Goal: Task Accomplishment & Management: Manage account settings

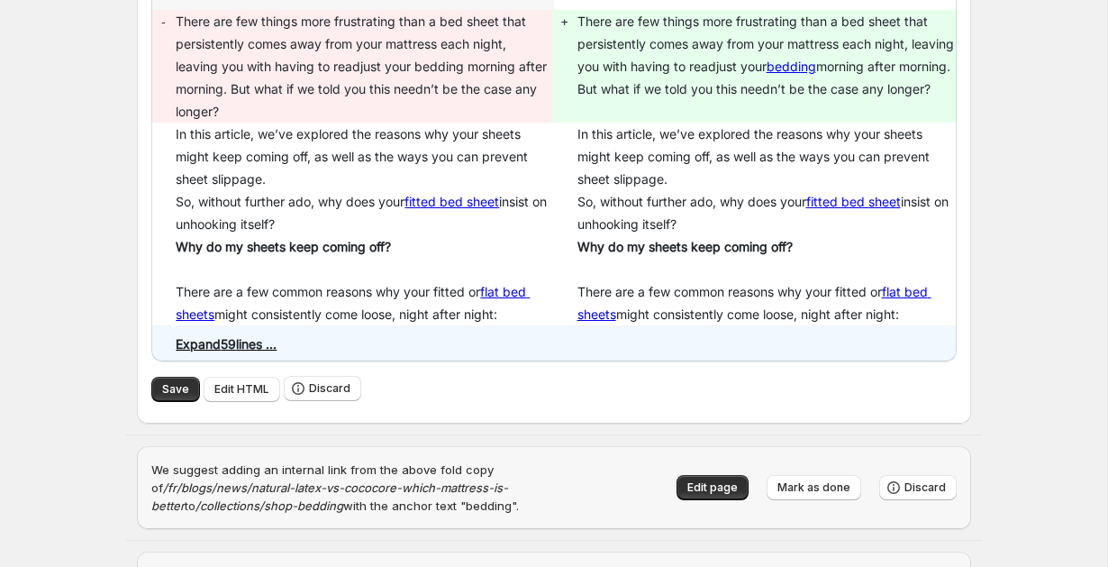
scroll to position [15451, 0]
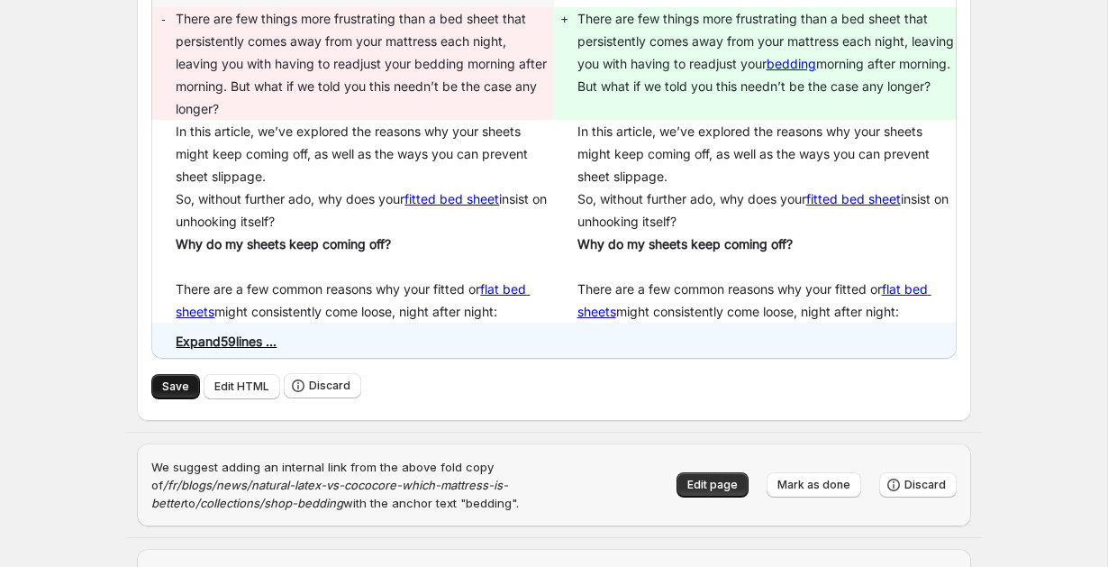
click at [166, 379] on span "Save" at bounding box center [175, 386] width 27 height 14
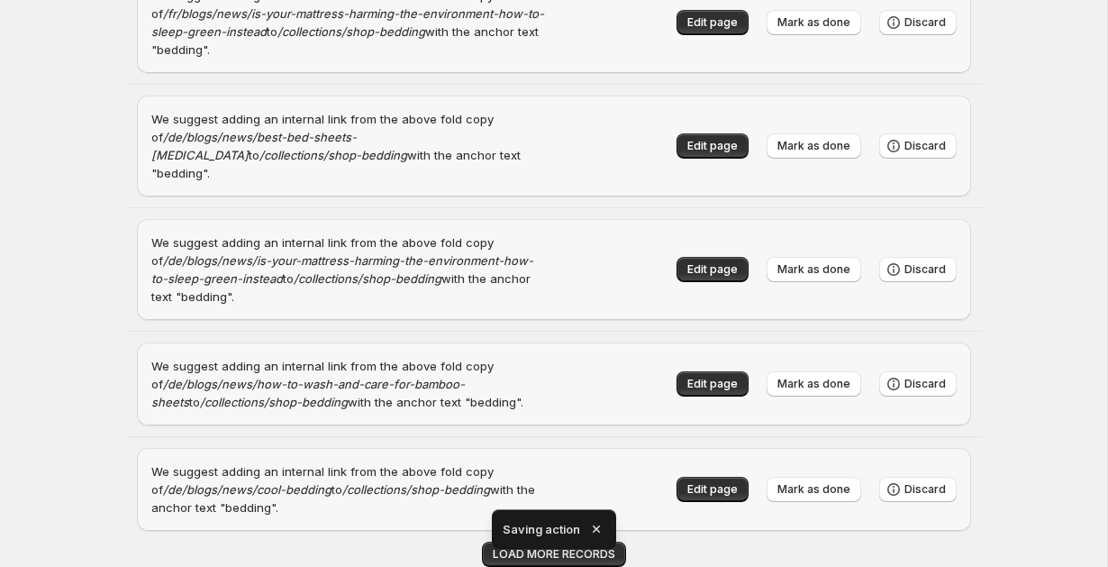
scroll to position [1901, 0]
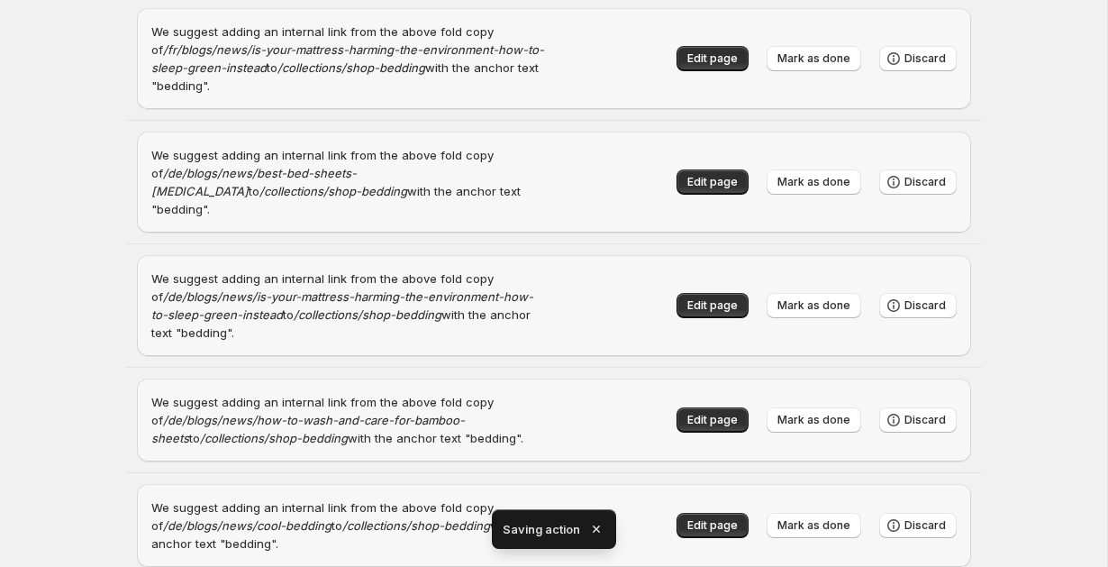
click at [598, 527] on icon "button" at bounding box center [596, 529] width 18 height 18
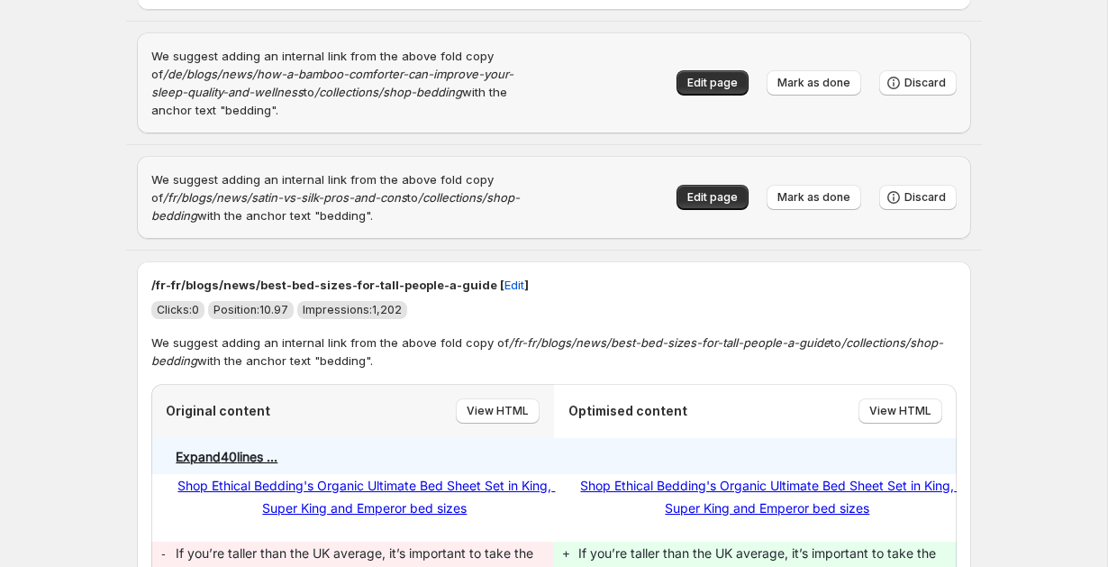
scroll to position [14156, 0]
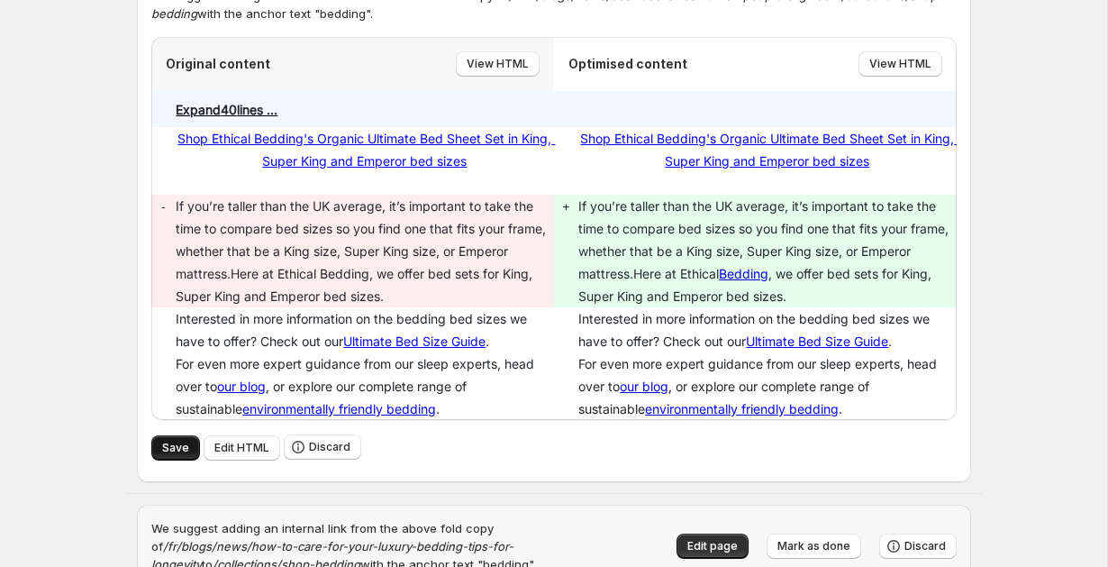
click at [161, 435] on button "Save" at bounding box center [175, 447] width 49 height 25
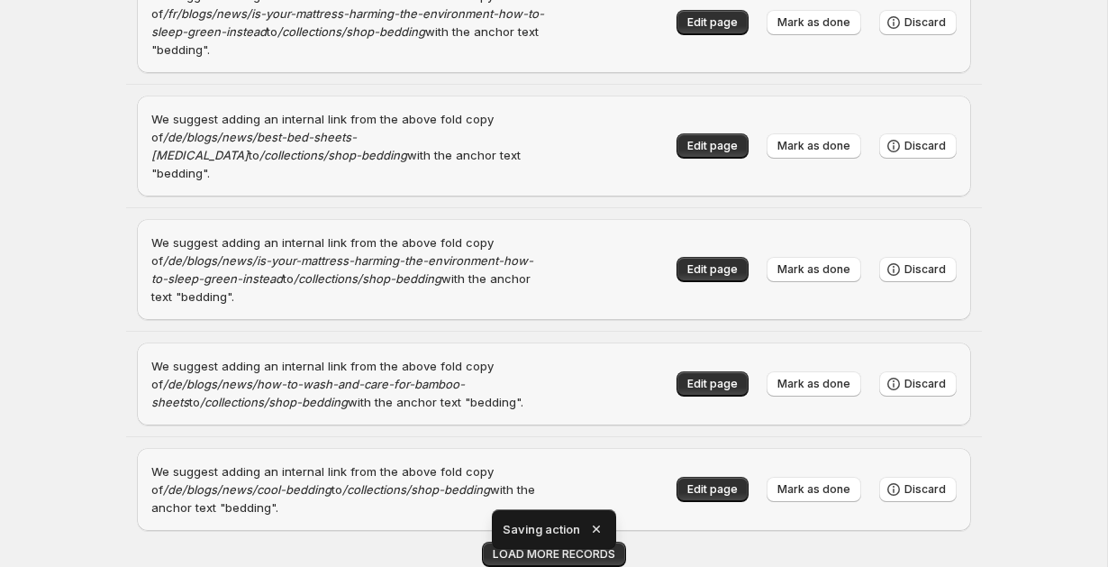
scroll to position [1901, 0]
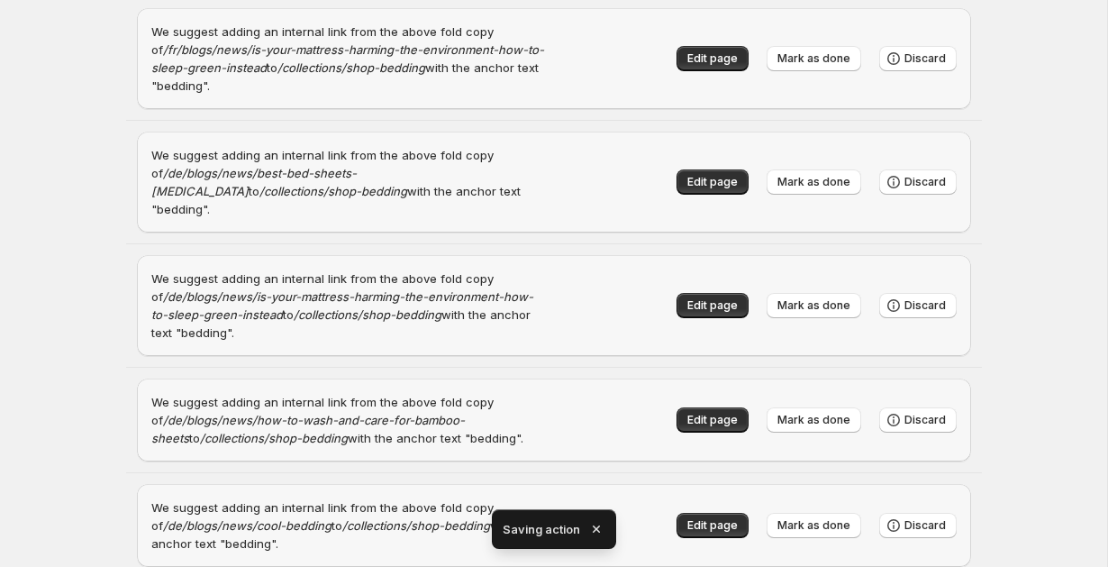
click at [599, 532] on icon "button" at bounding box center [596, 529] width 18 height 18
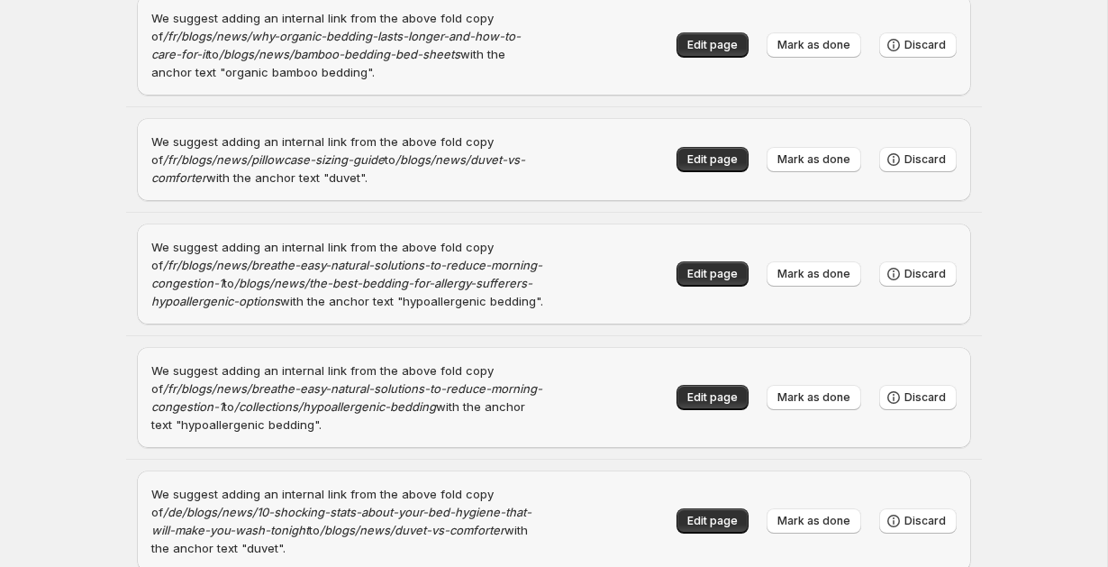
scroll to position [0, 0]
